Goal: Transaction & Acquisition: Subscribe to service/newsletter

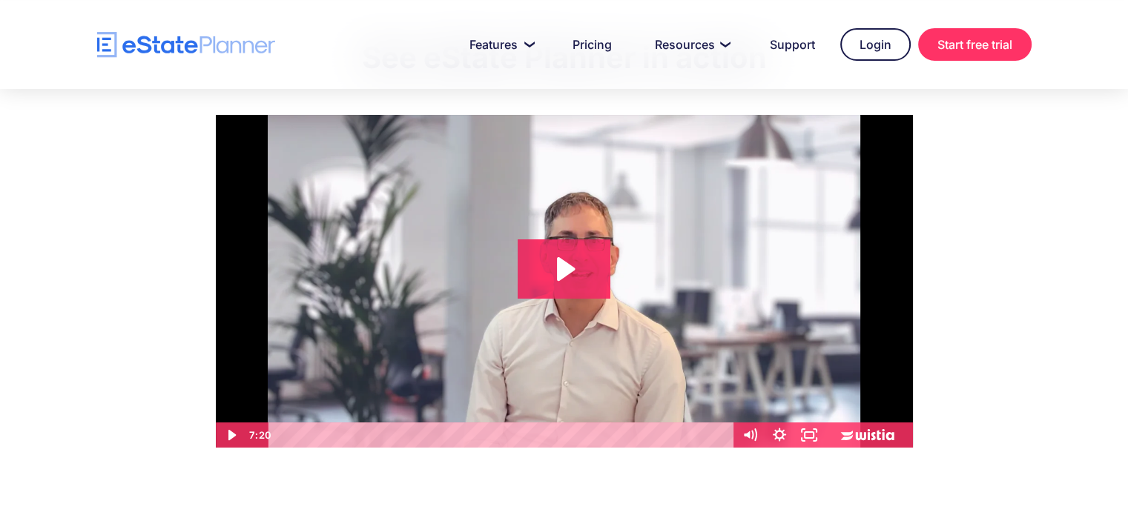
scroll to position [49, 0]
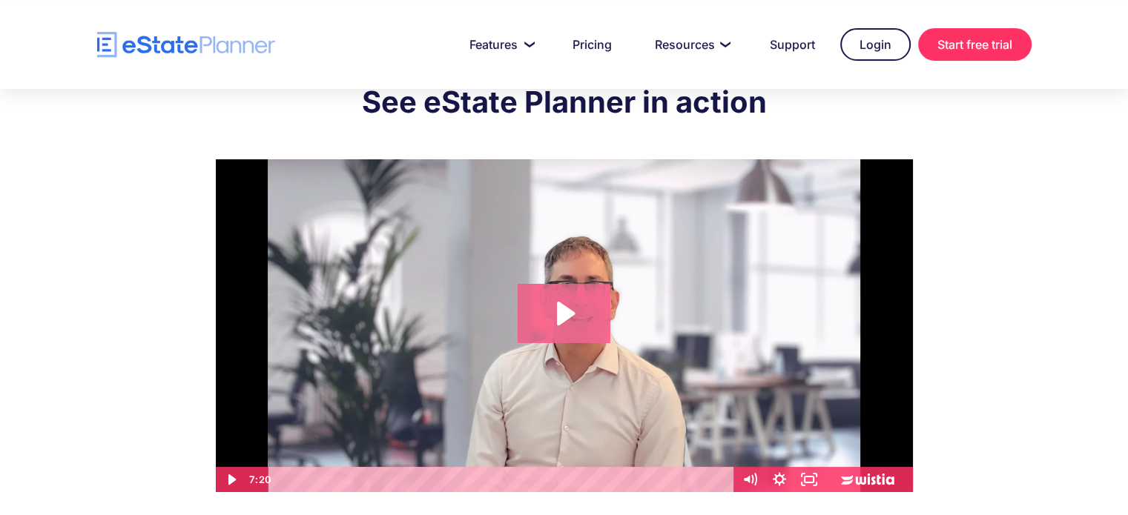
click at [564, 321] on icon "Play Video: eState Product Demo Video" at bounding box center [564, 313] width 93 height 59
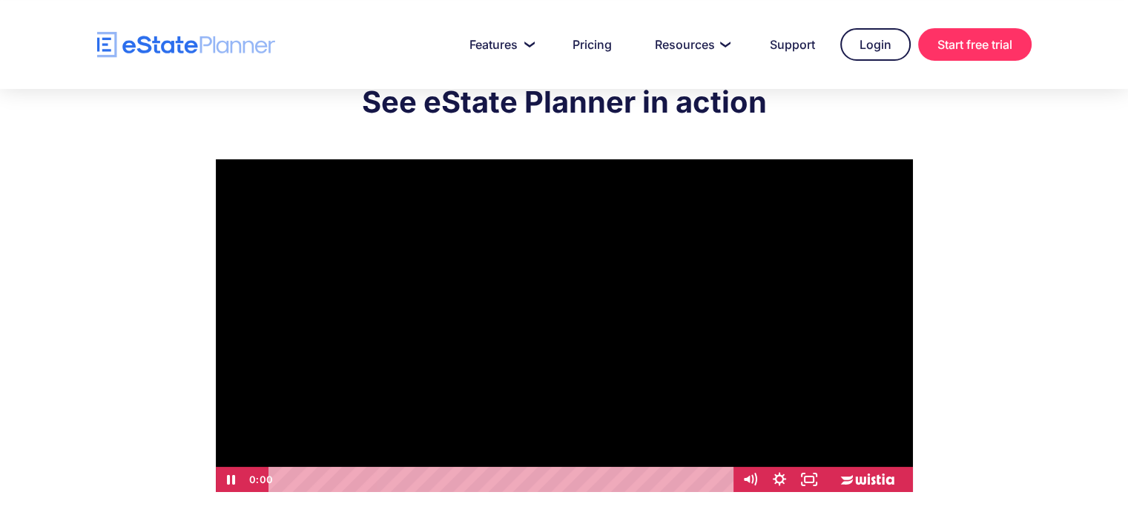
drag, startPoint x: 306, startPoint y: 480, endPoint x: 251, endPoint y: 486, distance: 54.5
click at [251, 486] on div "0:00 0:00" at bounding box center [489, 479] width 489 height 25
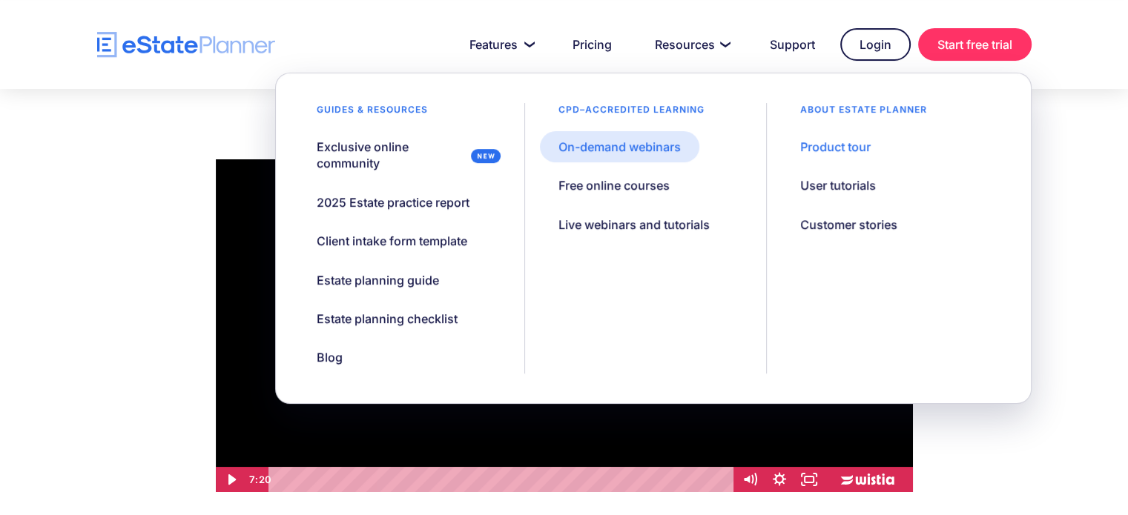
click at [623, 139] on div "On-demand webinars" at bounding box center [619, 147] width 122 height 16
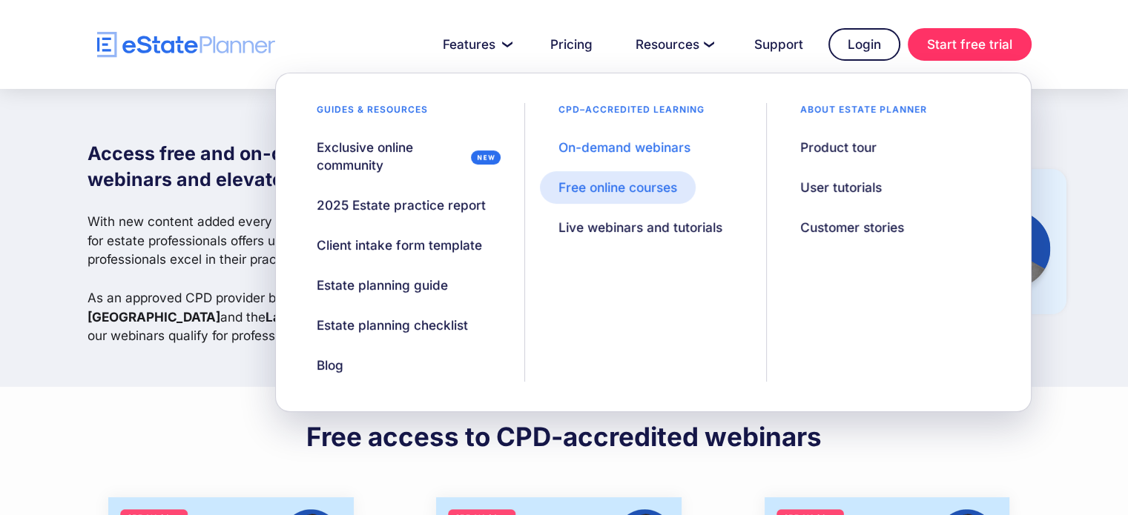
click at [644, 186] on div "Free online courses" at bounding box center [617, 188] width 119 height 18
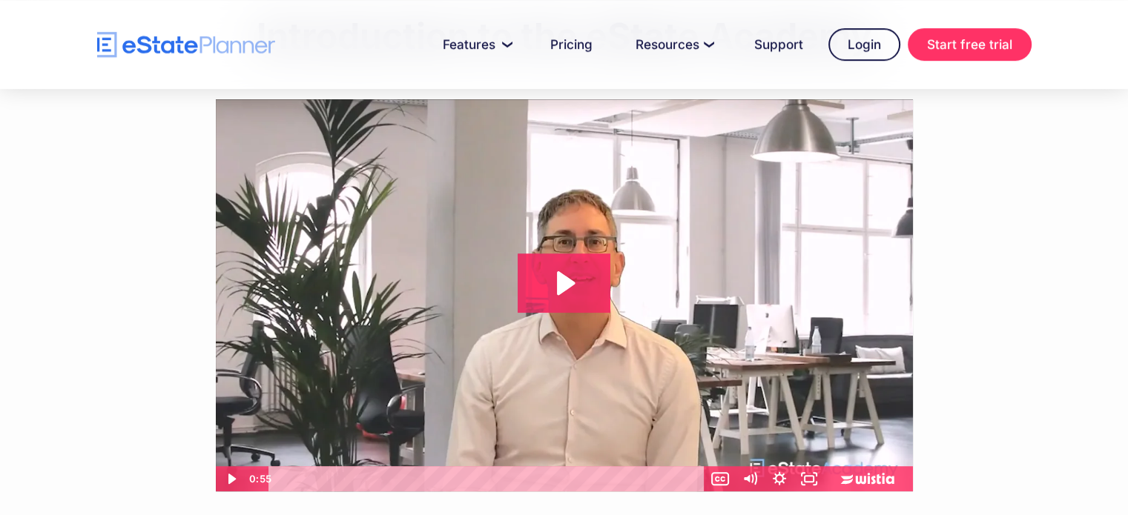
scroll to position [890, 0]
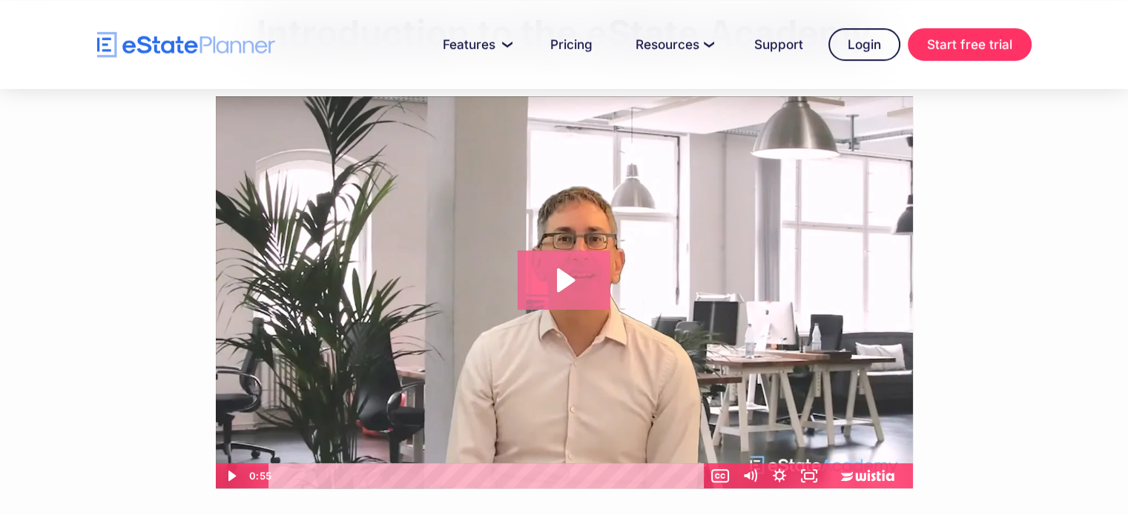
click at [557, 280] on icon "Play Video: Introduction to eState Academy" at bounding box center [566, 280] width 18 height 24
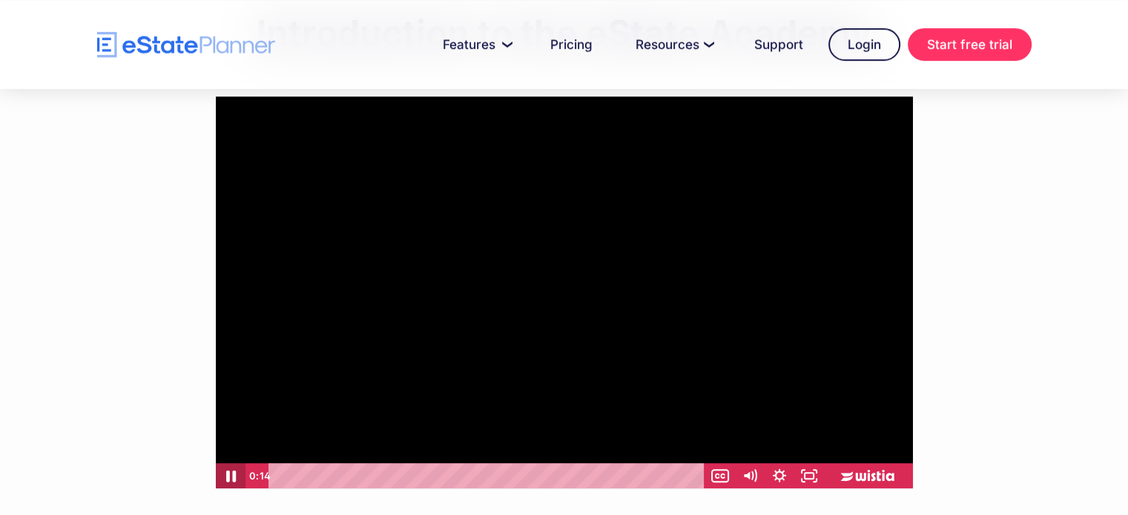
click at [231, 471] on icon "Pause" at bounding box center [231, 476] width 36 height 30
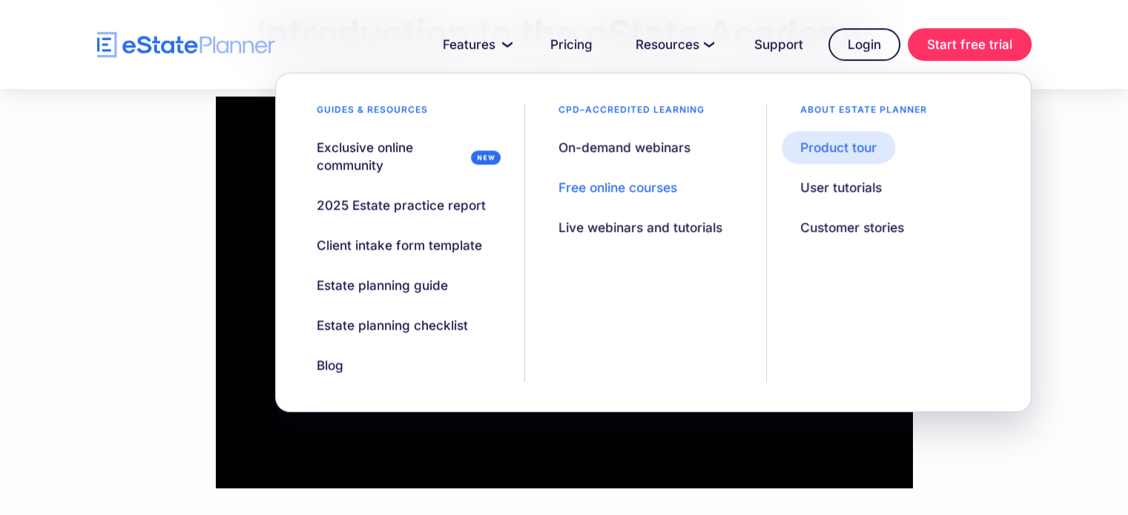
click at [841, 151] on div "Product tour" at bounding box center [838, 148] width 76 height 18
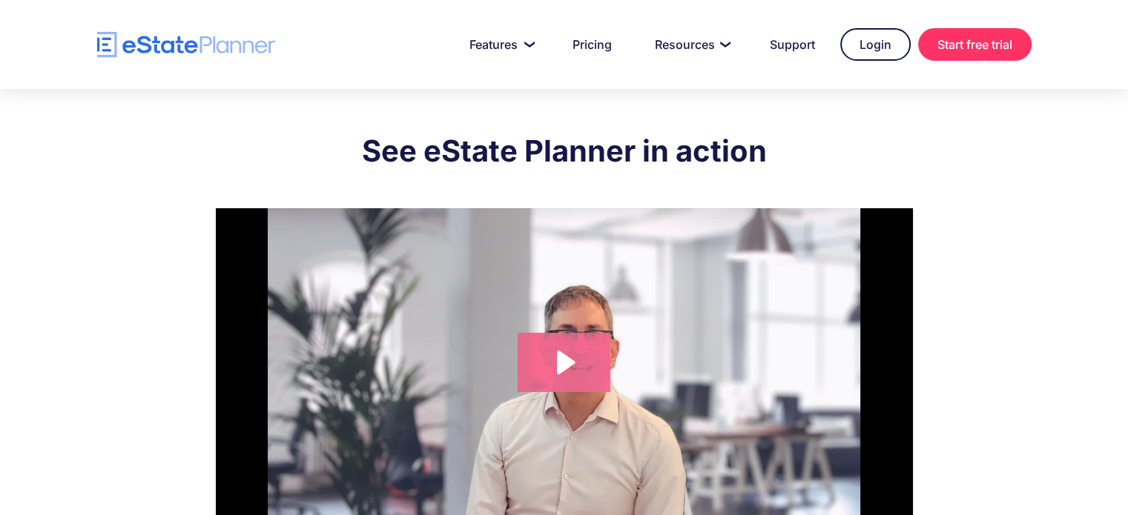
click at [573, 367] on icon "Play Video: eState Product Demo Video" at bounding box center [564, 362] width 93 height 59
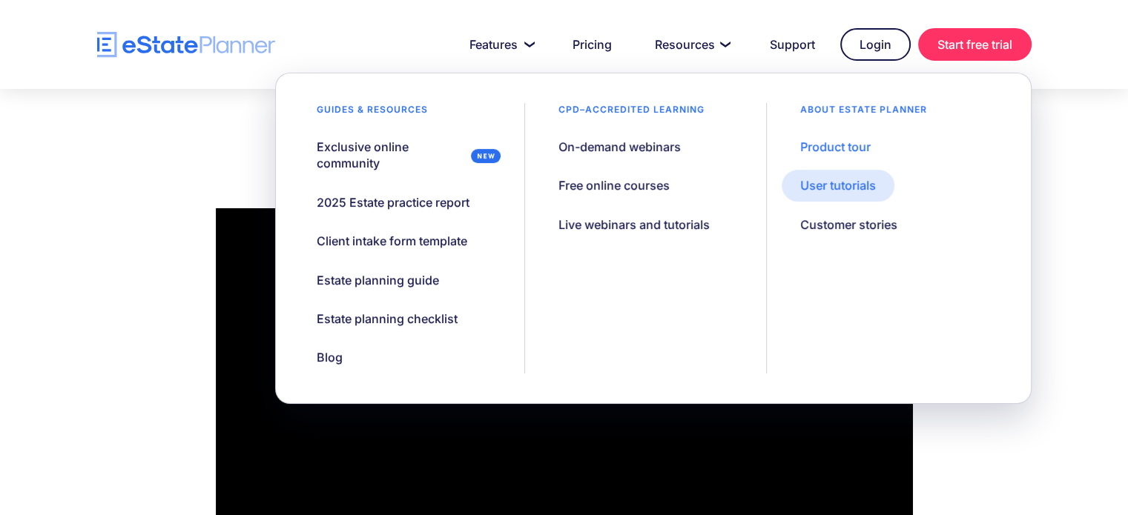
click at [837, 183] on div "User tutorials" at bounding box center [838, 185] width 76 height 16
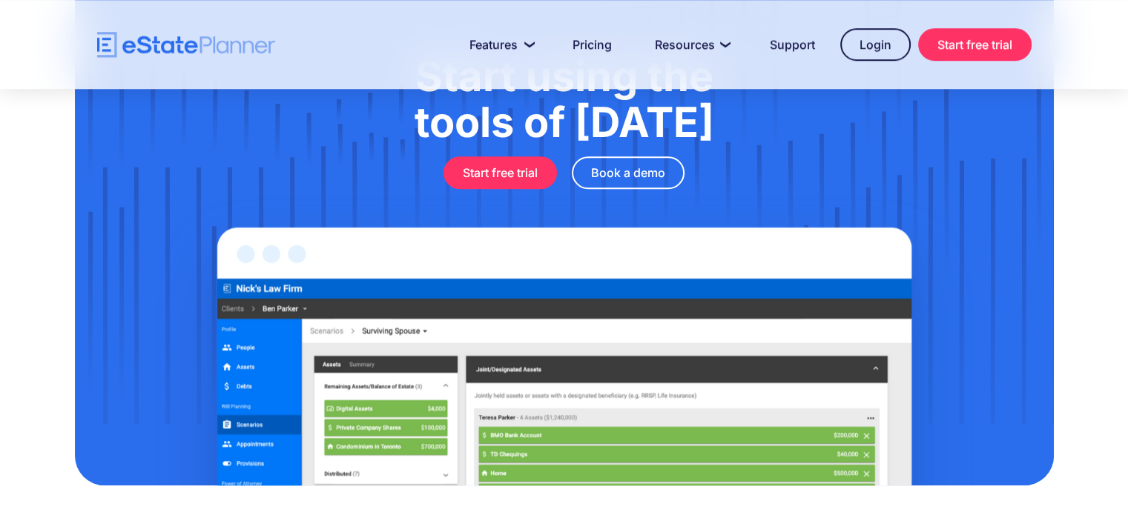
scroll to position [1312, 0]
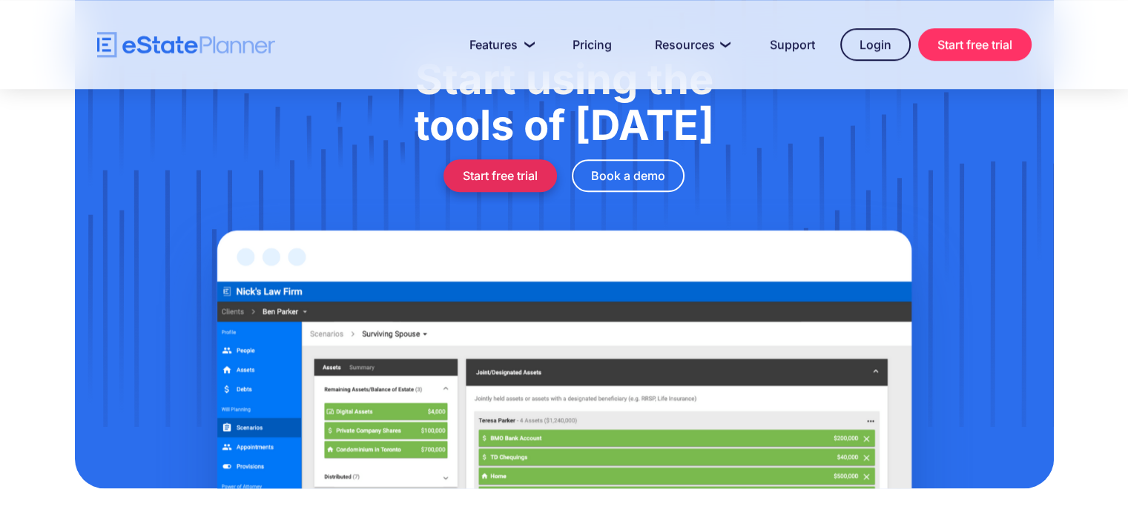
click at [495, 170] on link "Start free trial" at bounding box center [499, 175] width 113 height 33
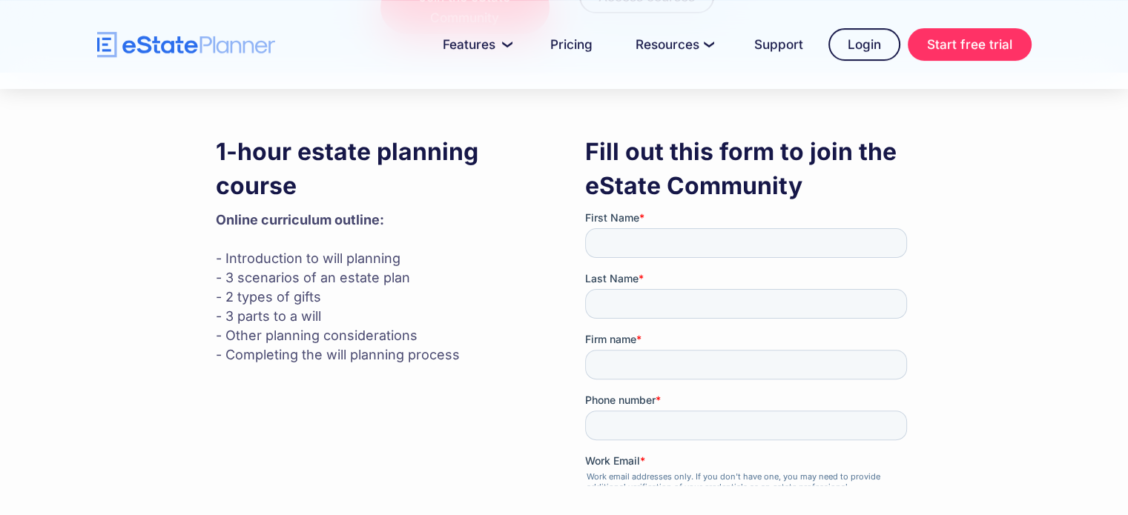
scroll to position [366, 0]
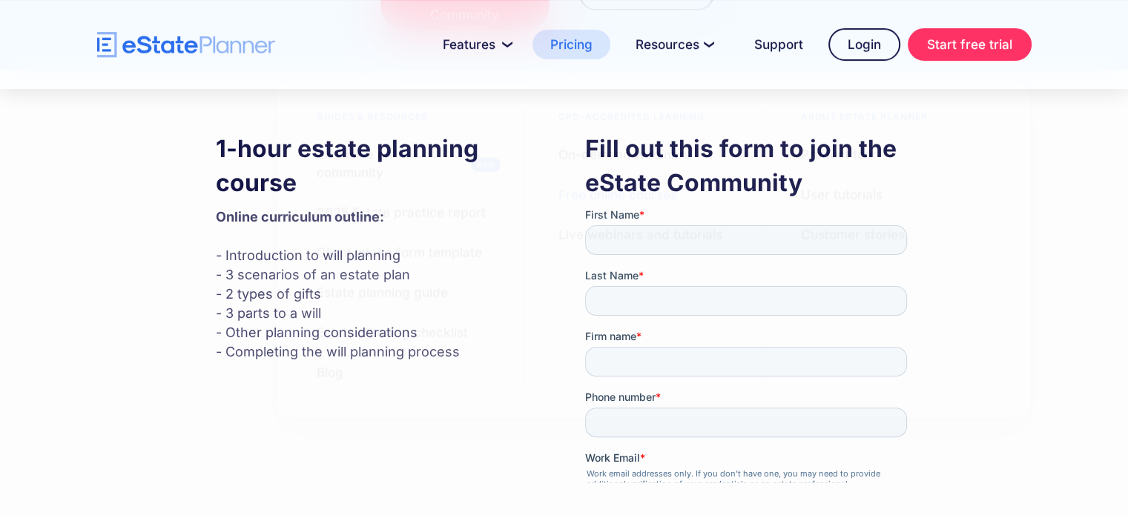
click at [564, 42] on link "Pricing" at bounding box center [571, 45] width 78 height 30
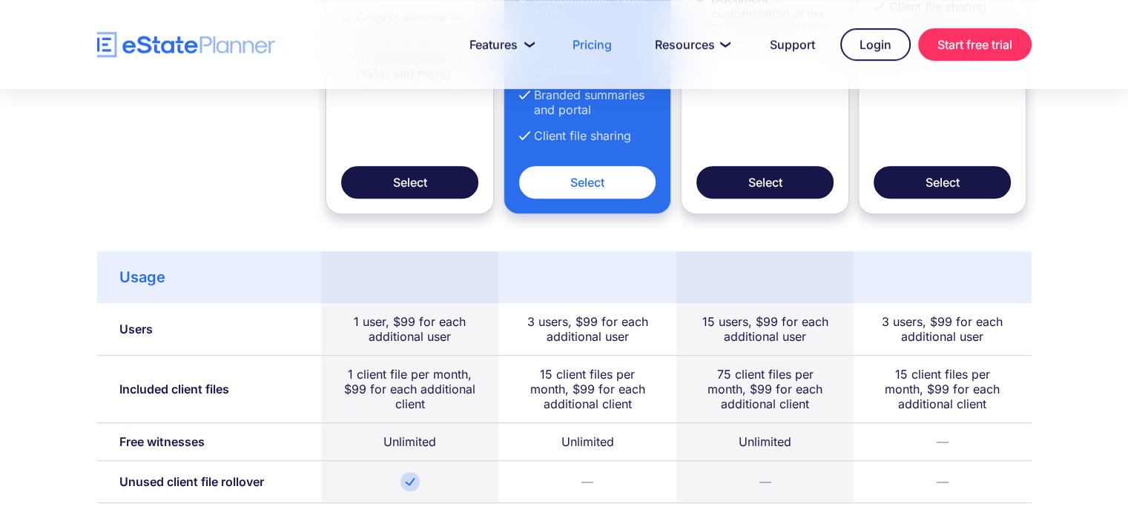
scroll to position [893, 0]
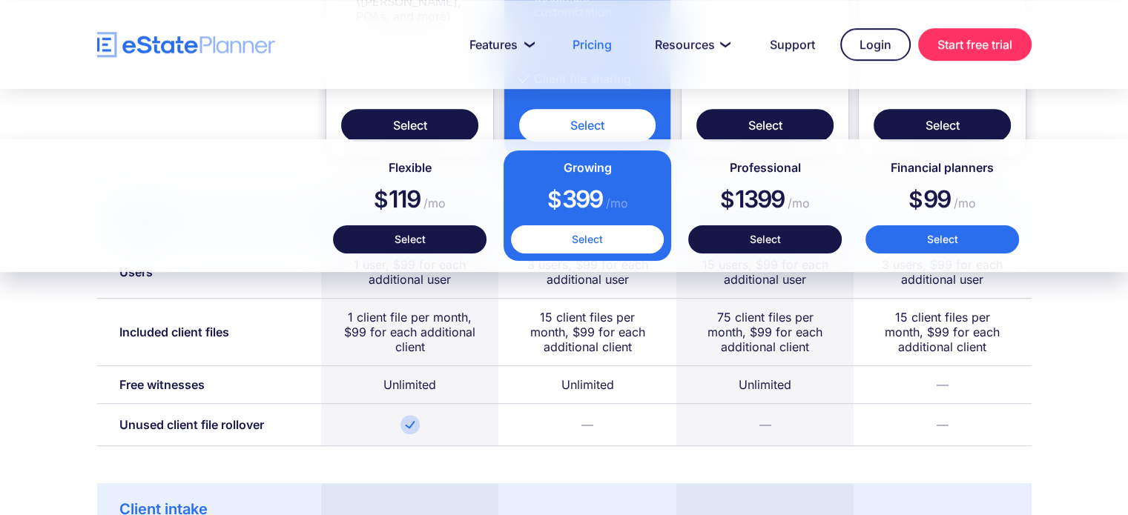
click at [936, 236] on link "Select" at bounding box center [941, 239] width 153 height 28
